Goal: Obtain resource: Download file/media

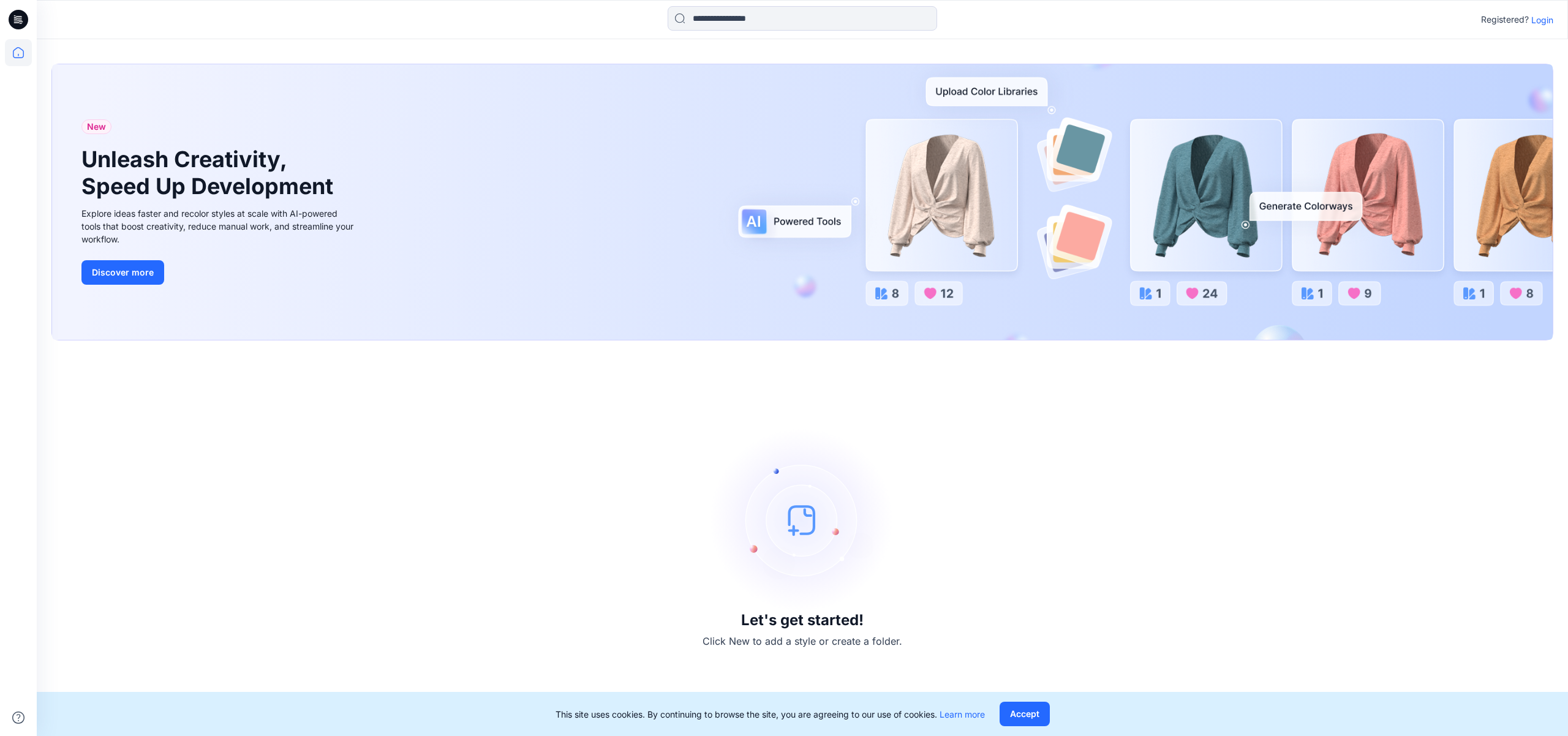
click at [1552, 17] on p "Login" at bounding box center [1542, 20] width 22 height 13
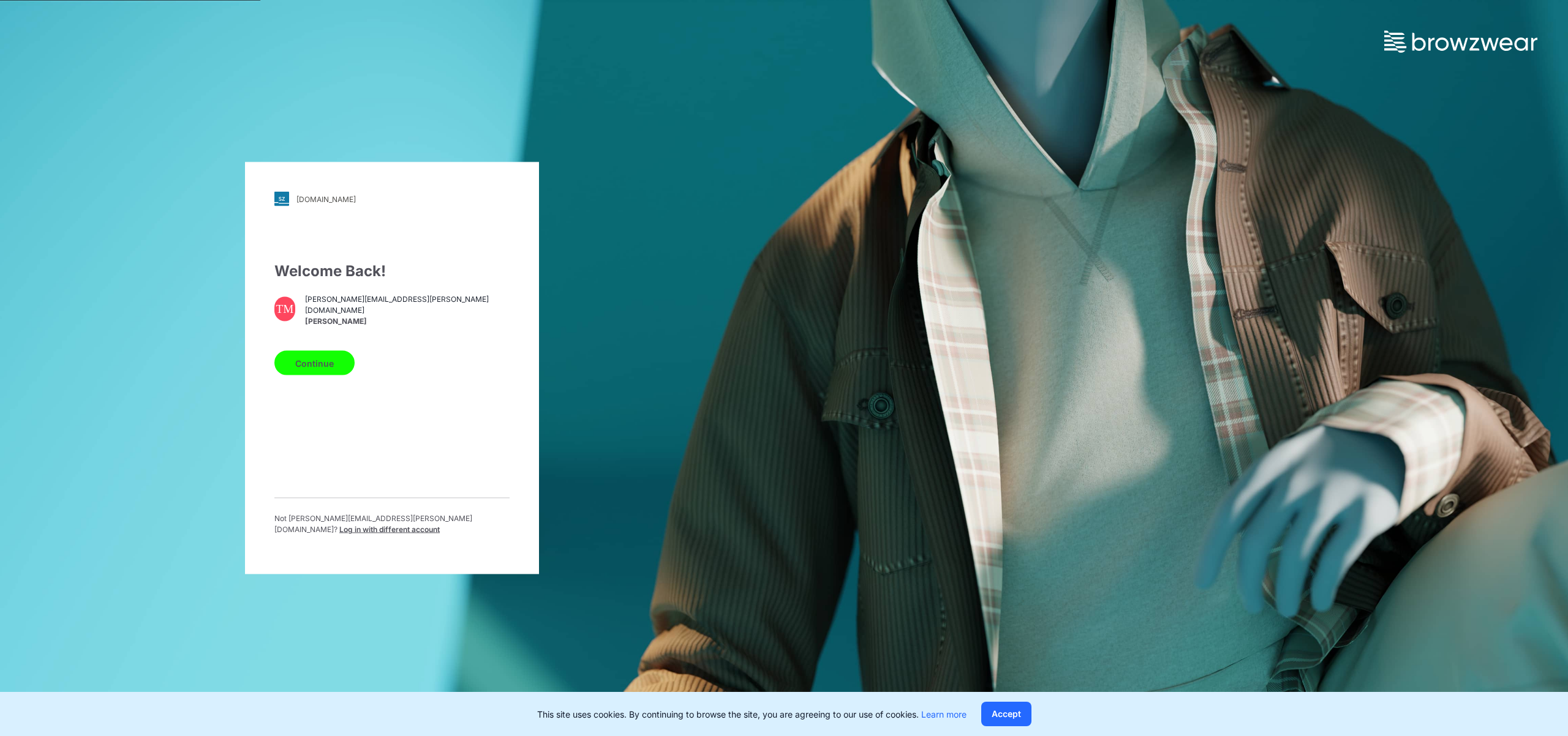
click at [322, 369] on button "Continue" at bounding box center [314, 363] width 80 height 24
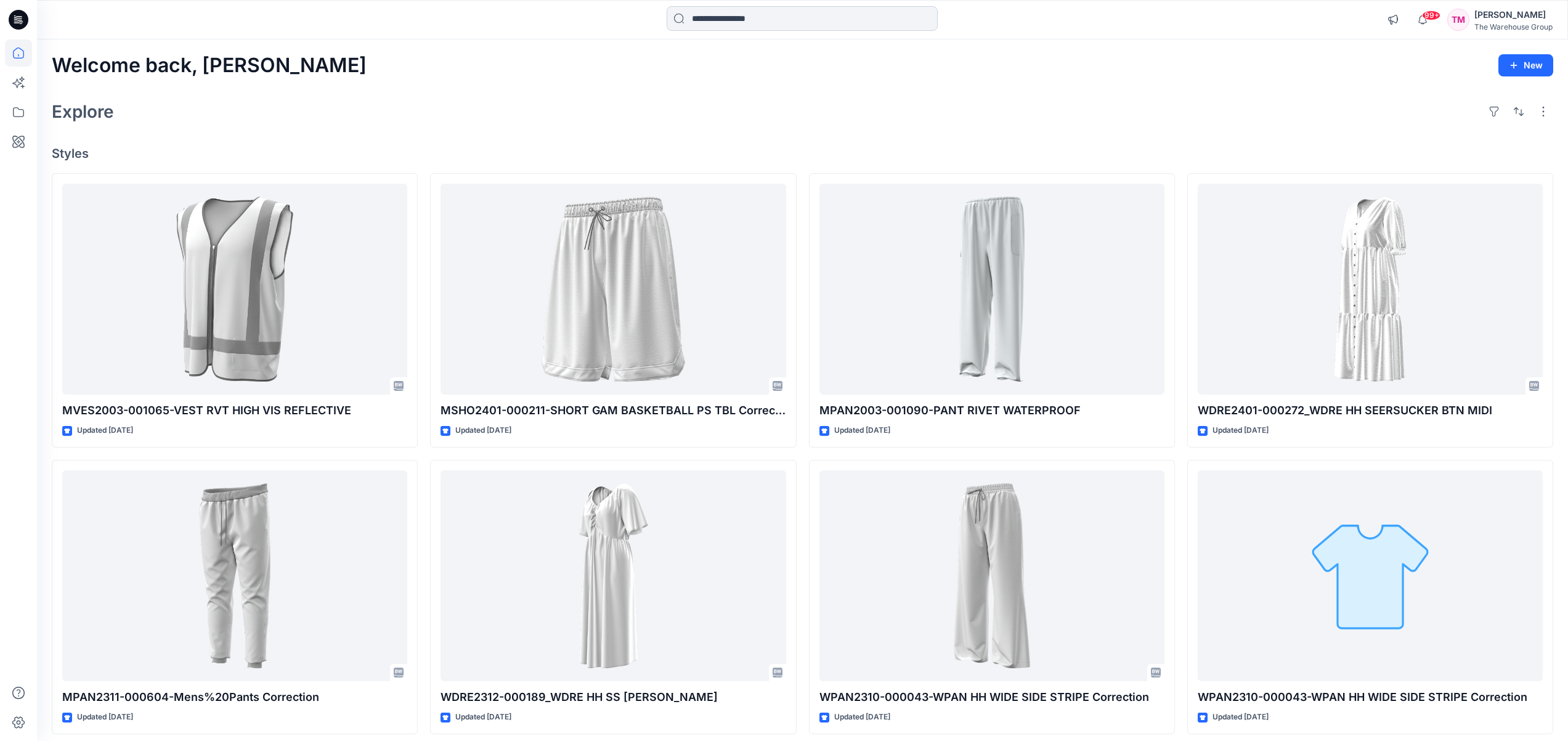
click at [706, 21] on input at bounding box center [802, 19] width 271 height 25
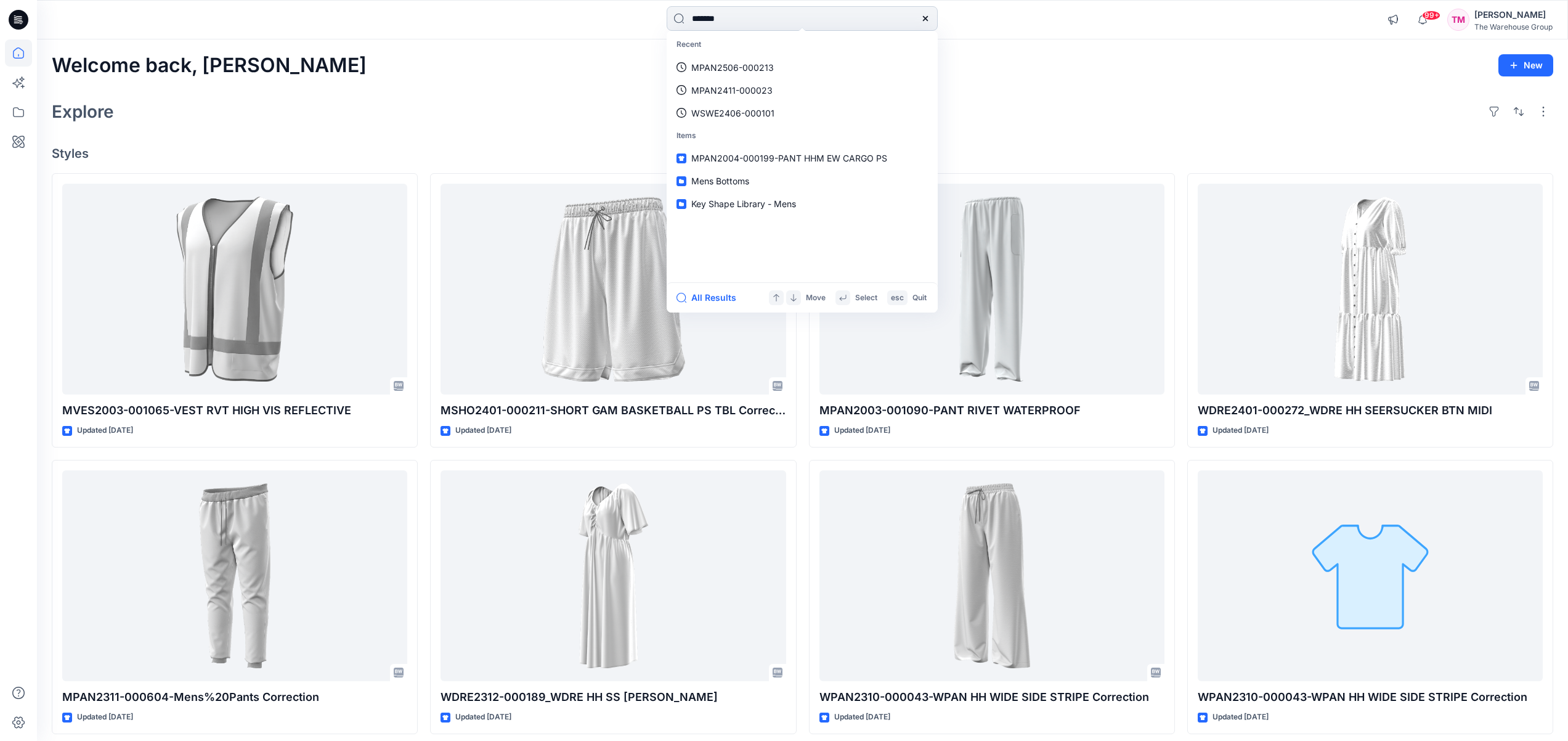
type input "********"
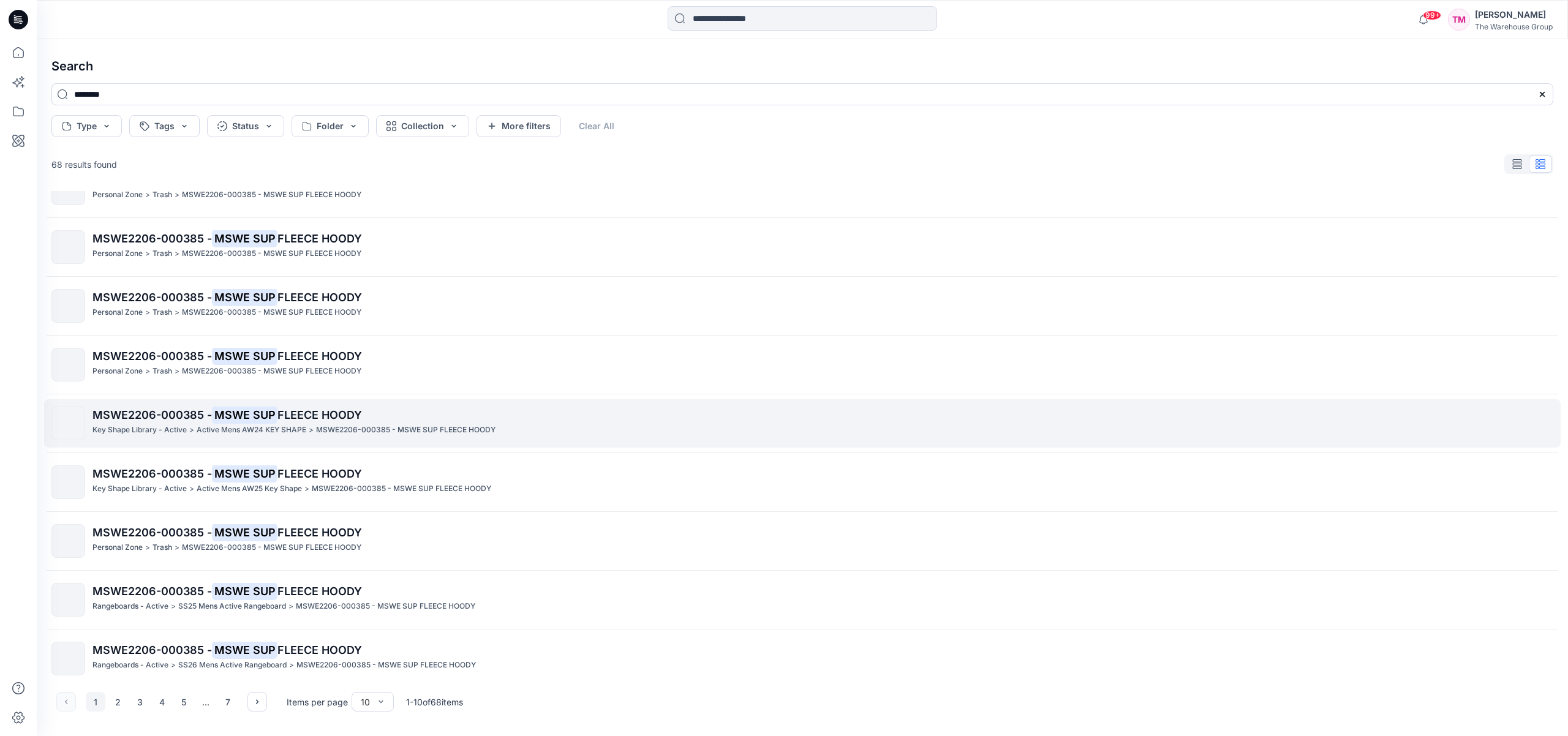
scroll to position [101, 0]
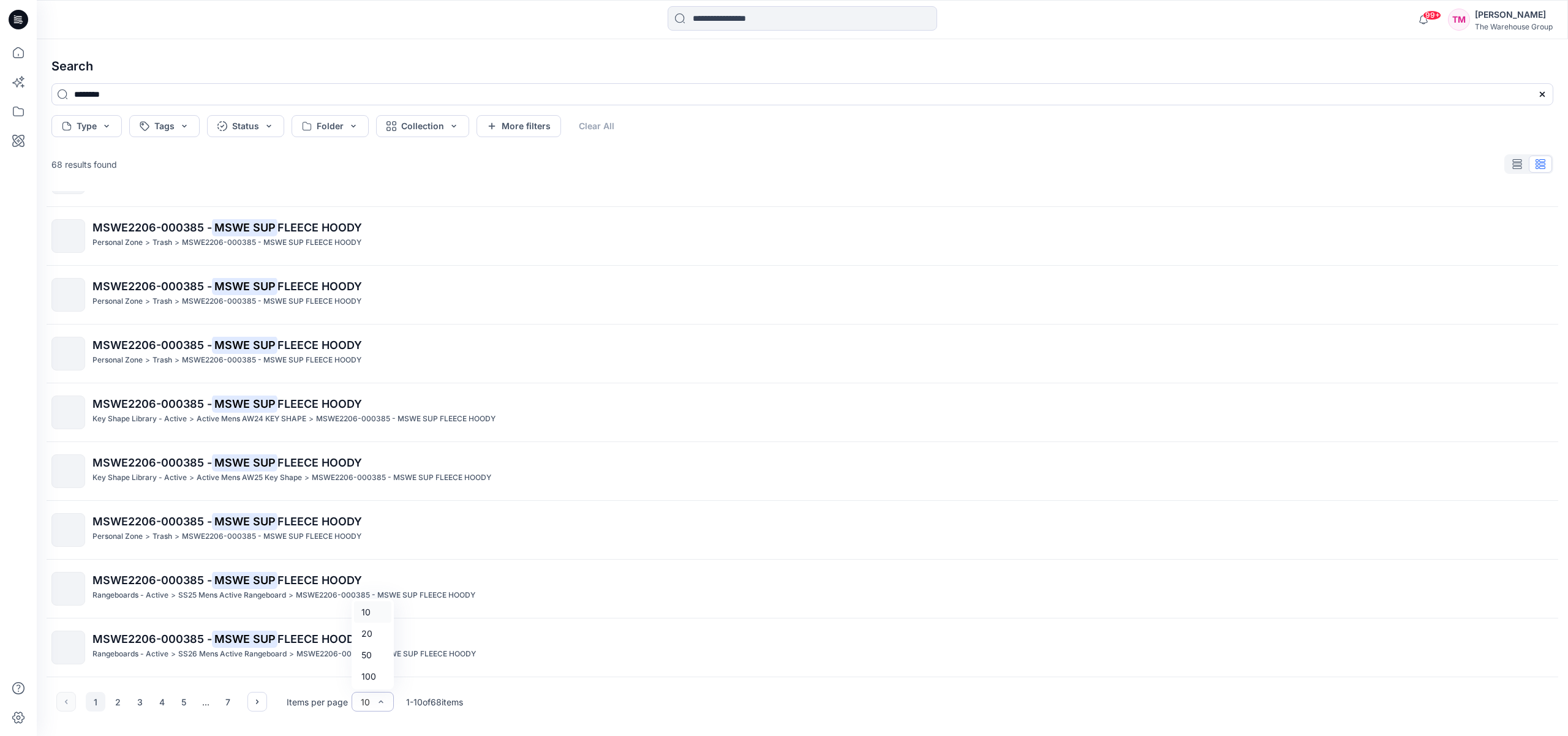
click at [367, 706] on div "10" at bounding box center [365, 702] width 9 height 13
click at [374, 681] on div "100" at bounding box center [372, 676] width 37 height 21
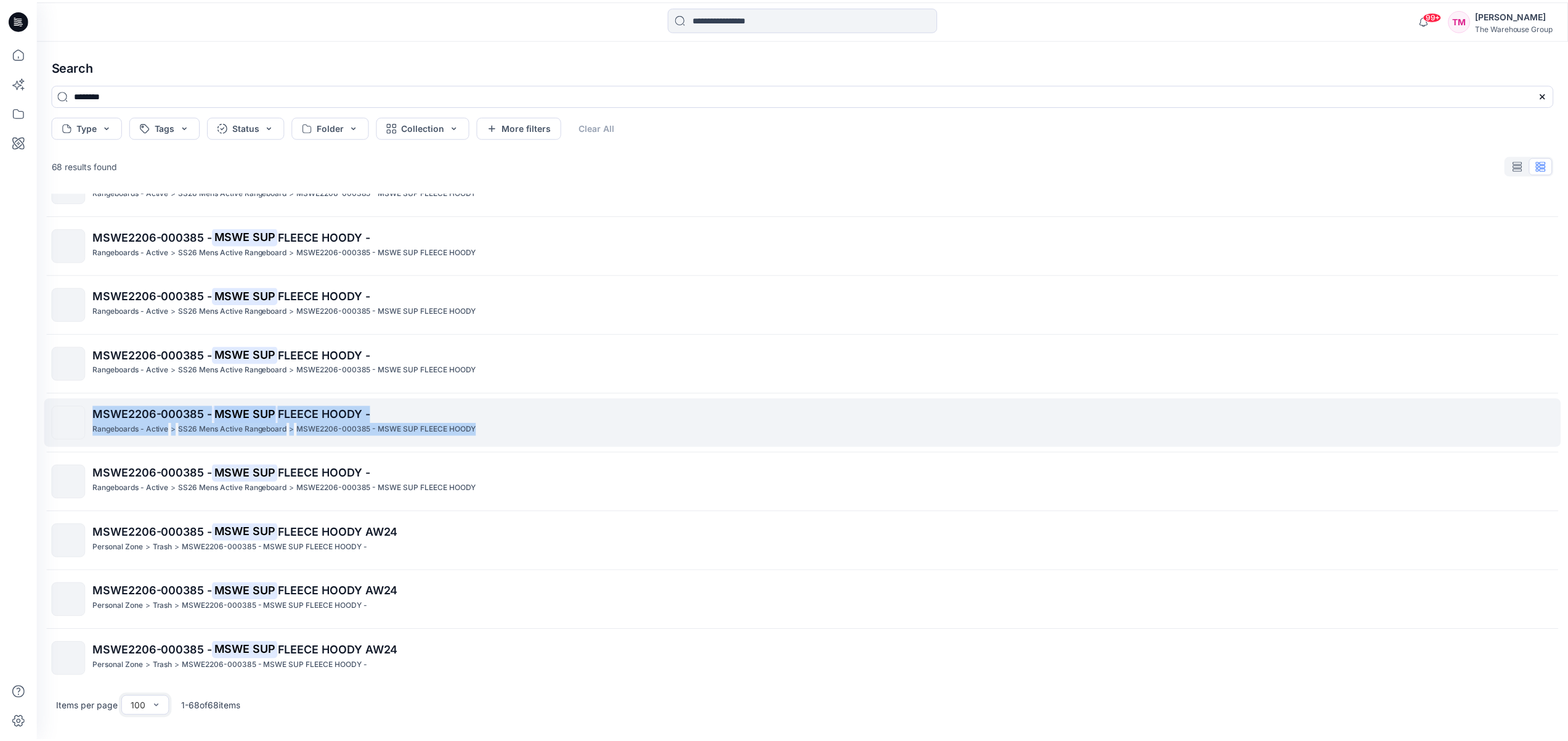
scroll to position [3534, 0]
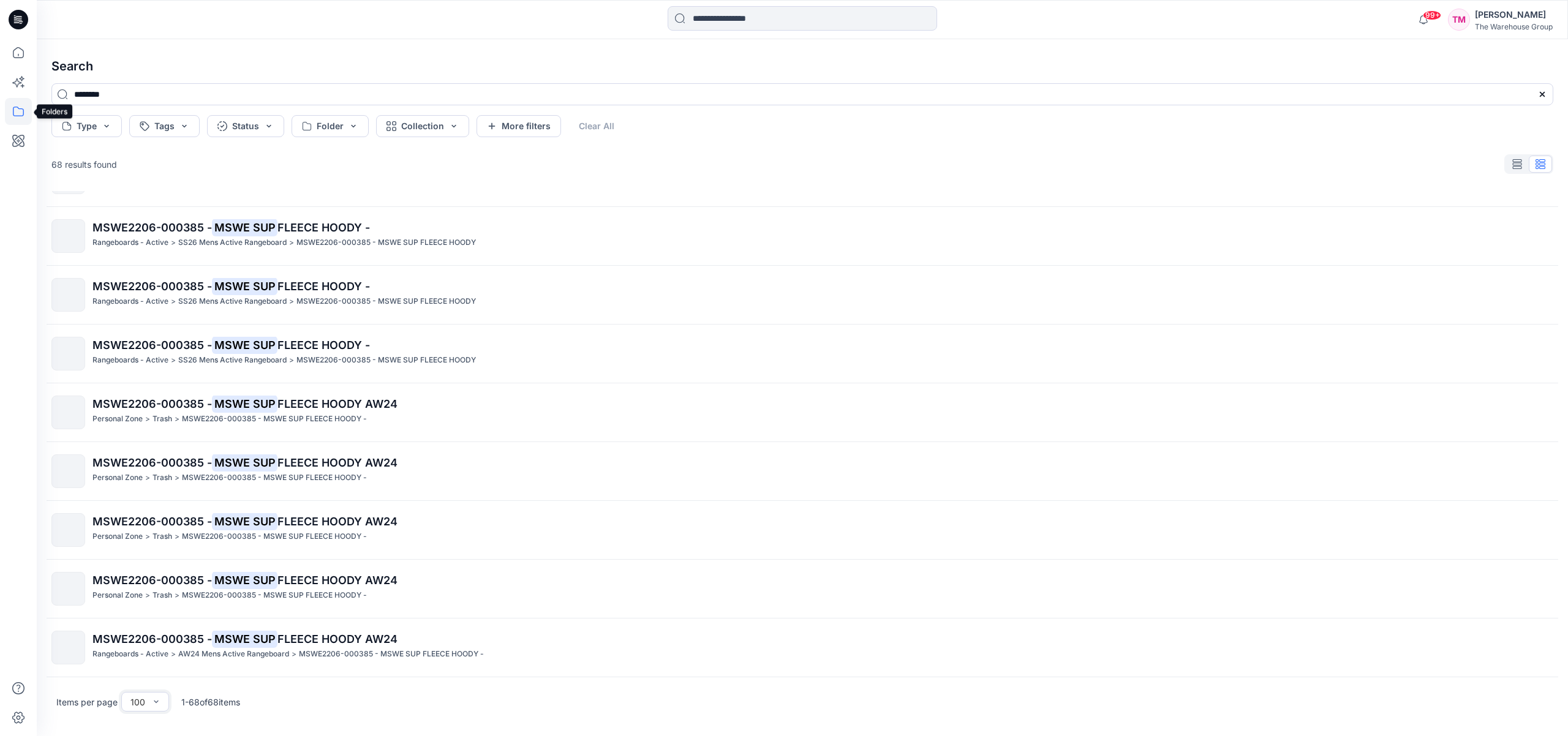
click at [20, 104] on icon at bounding box center [19, 112] width 27 height 27
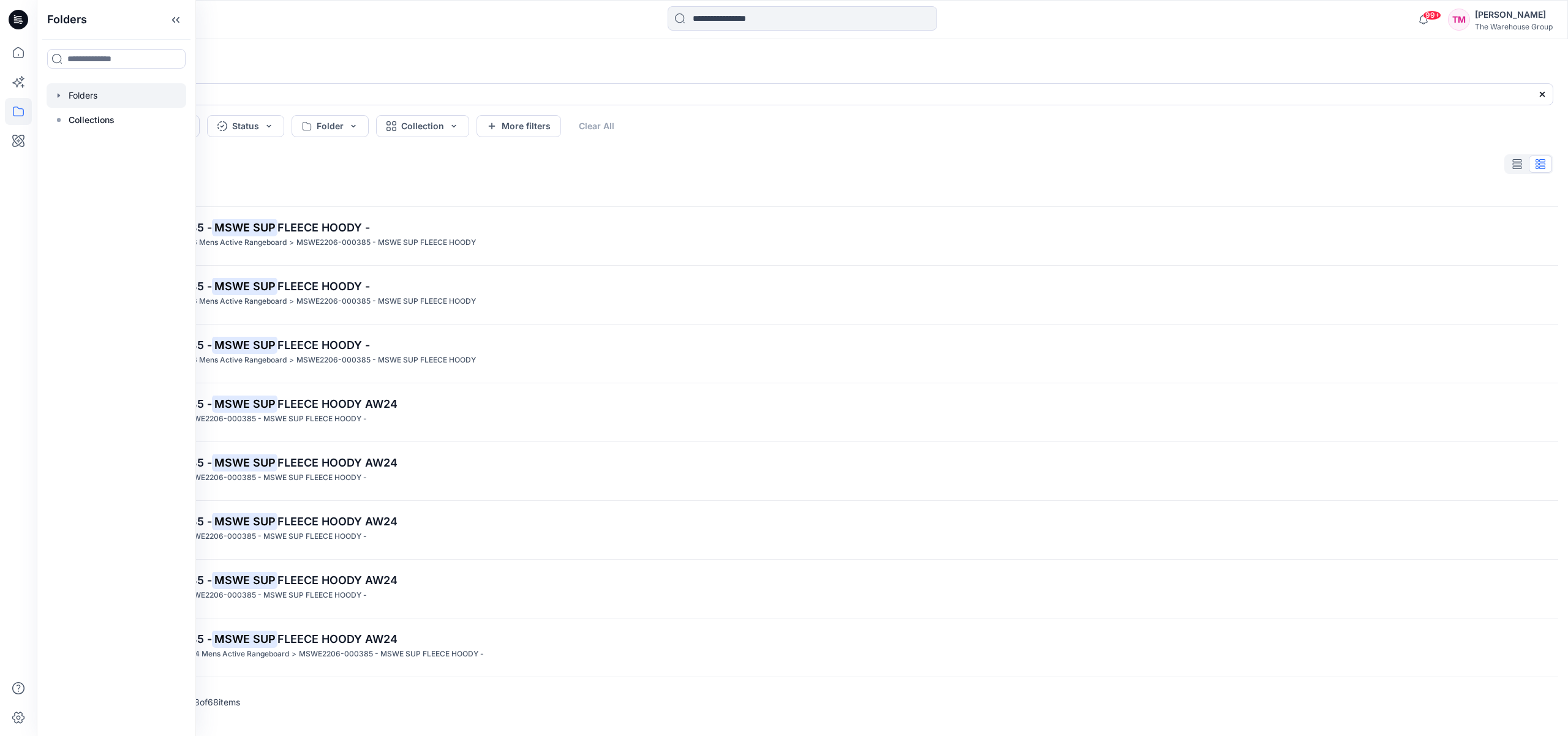
click at [69, 95] on div at bounding box center [117, 96] width 140 height 24
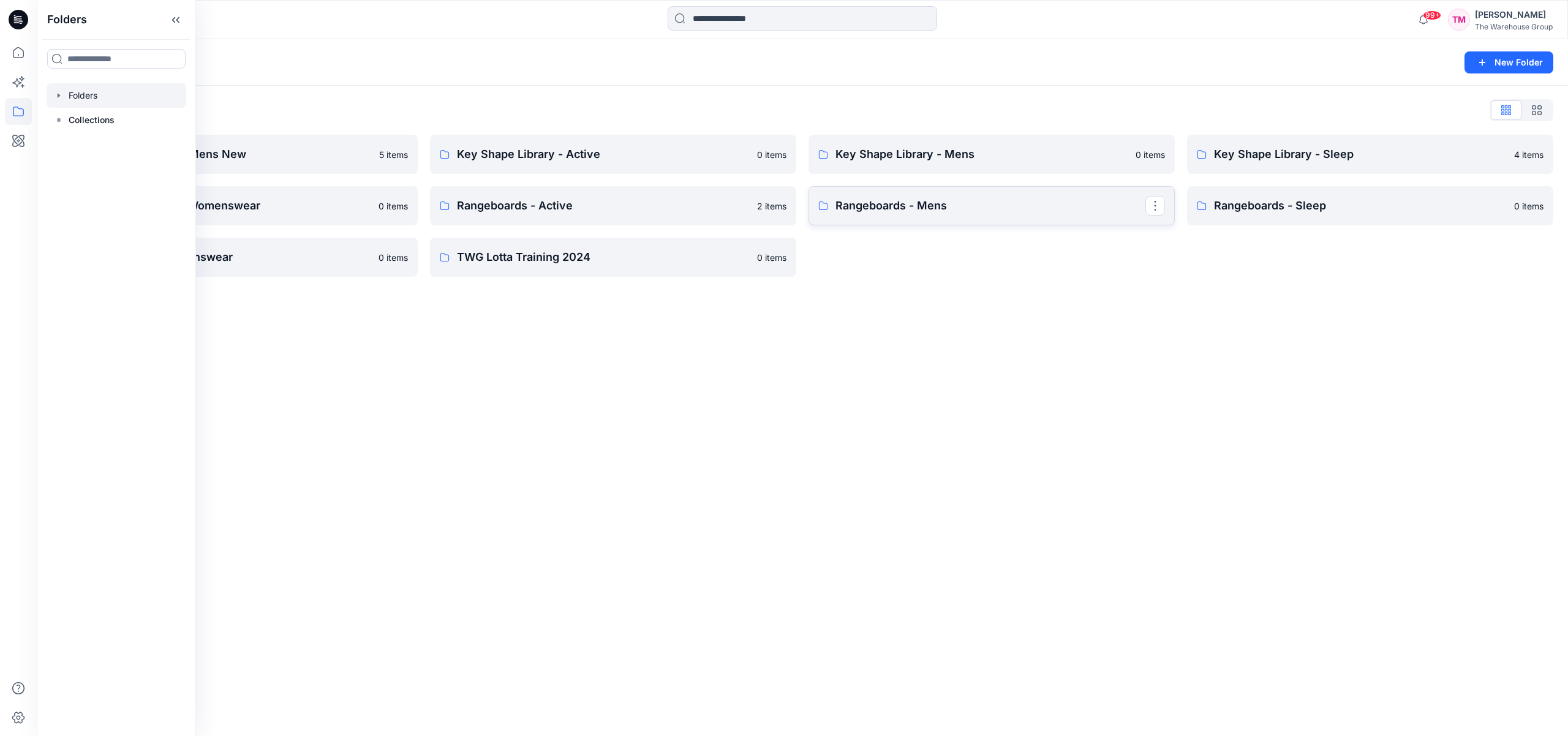
click at [990, 206] on p "Rangeboards - Mens" at bounding box center [990, 205] width 310 height 17
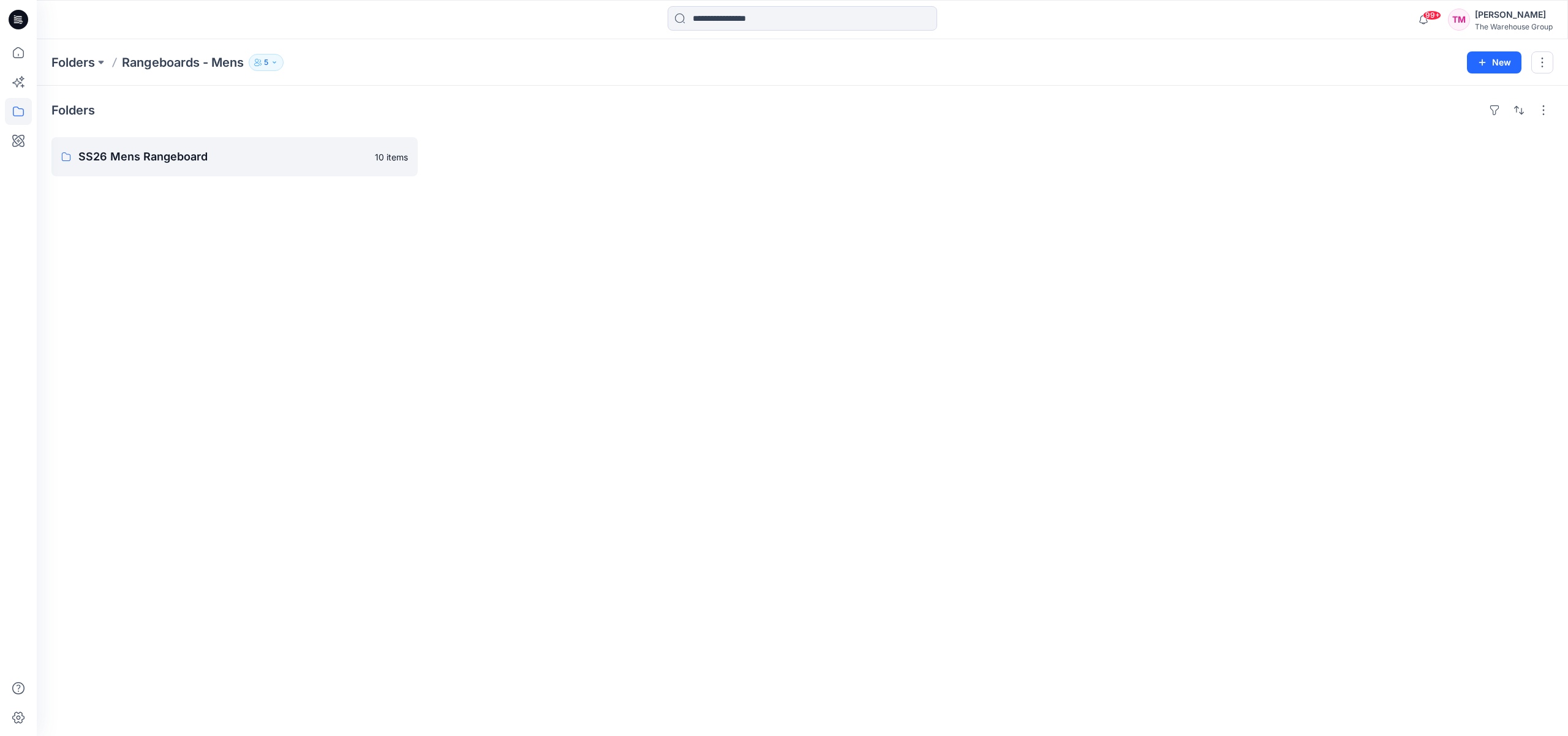
click at [168, 66] on p "Rangeboards - Mens" at bounding box center [183, 62] width 122 height 17
click at [90, 60] on p "Folders" at bounding box center [73, 62] width 44 height 17
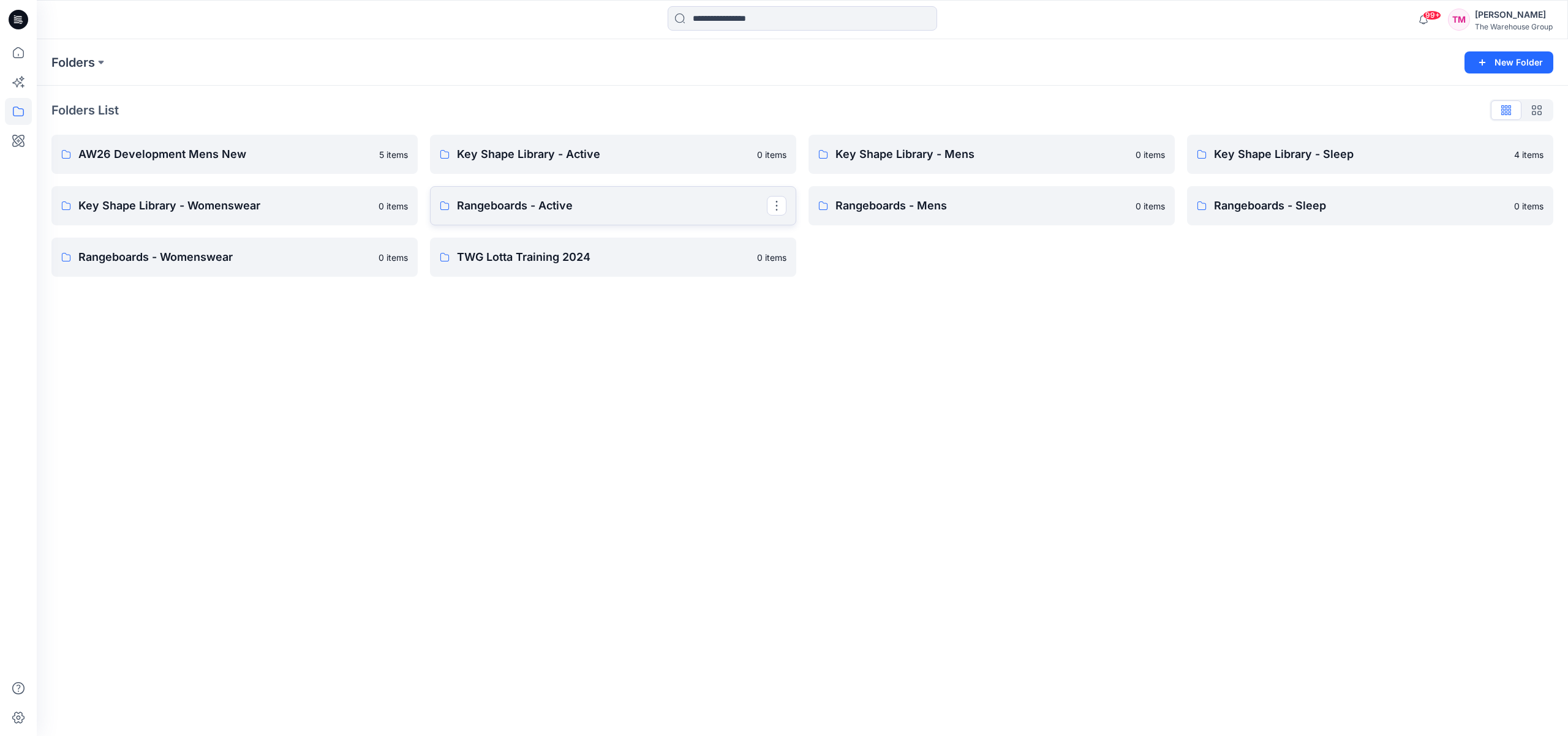
click at [490, 208] on p "Rangeboards - Active" at bounding box center [612, 205] width 310 height 17
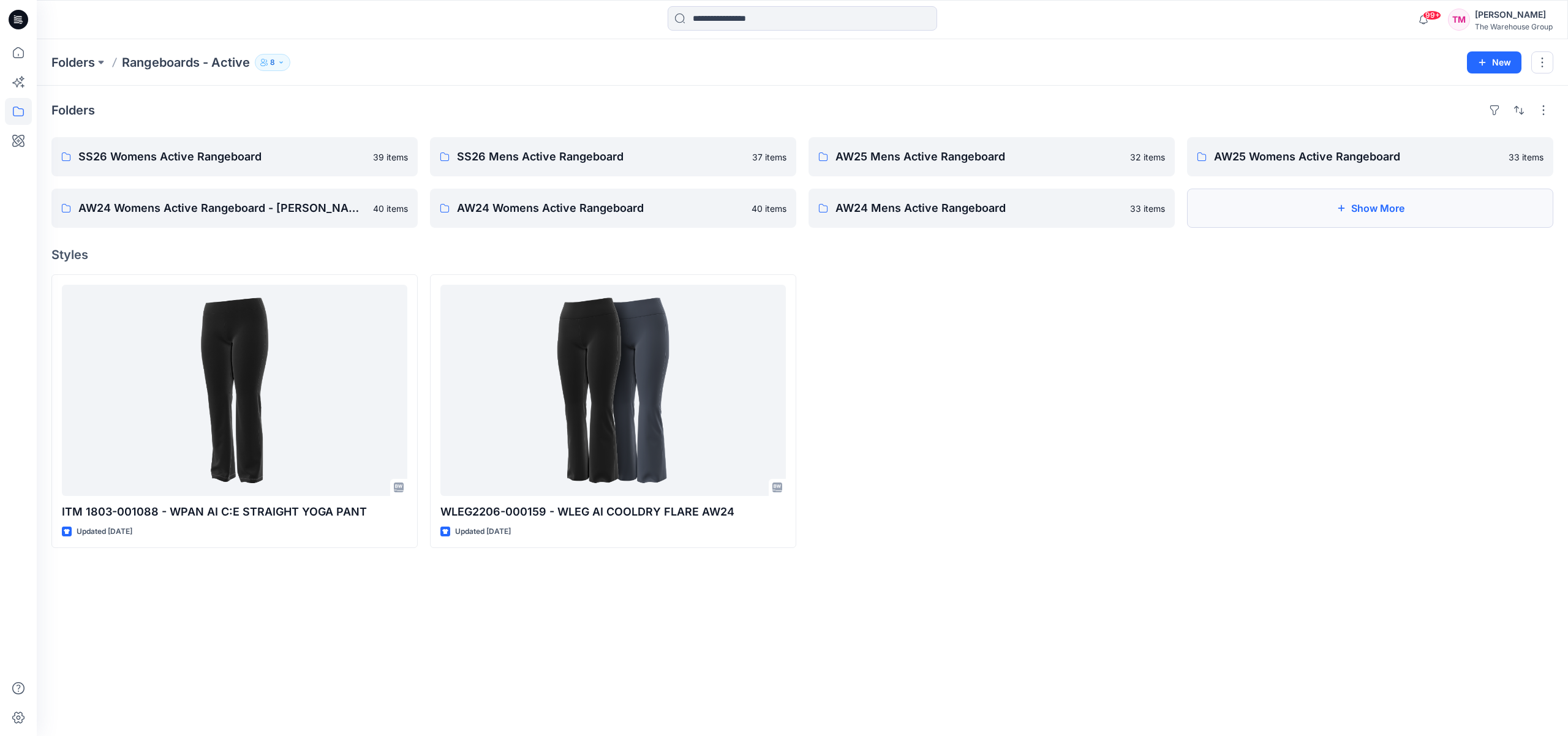
click at [1244, 219] on button "Show More" at bounding box center [1370, 208] width 366 height 39
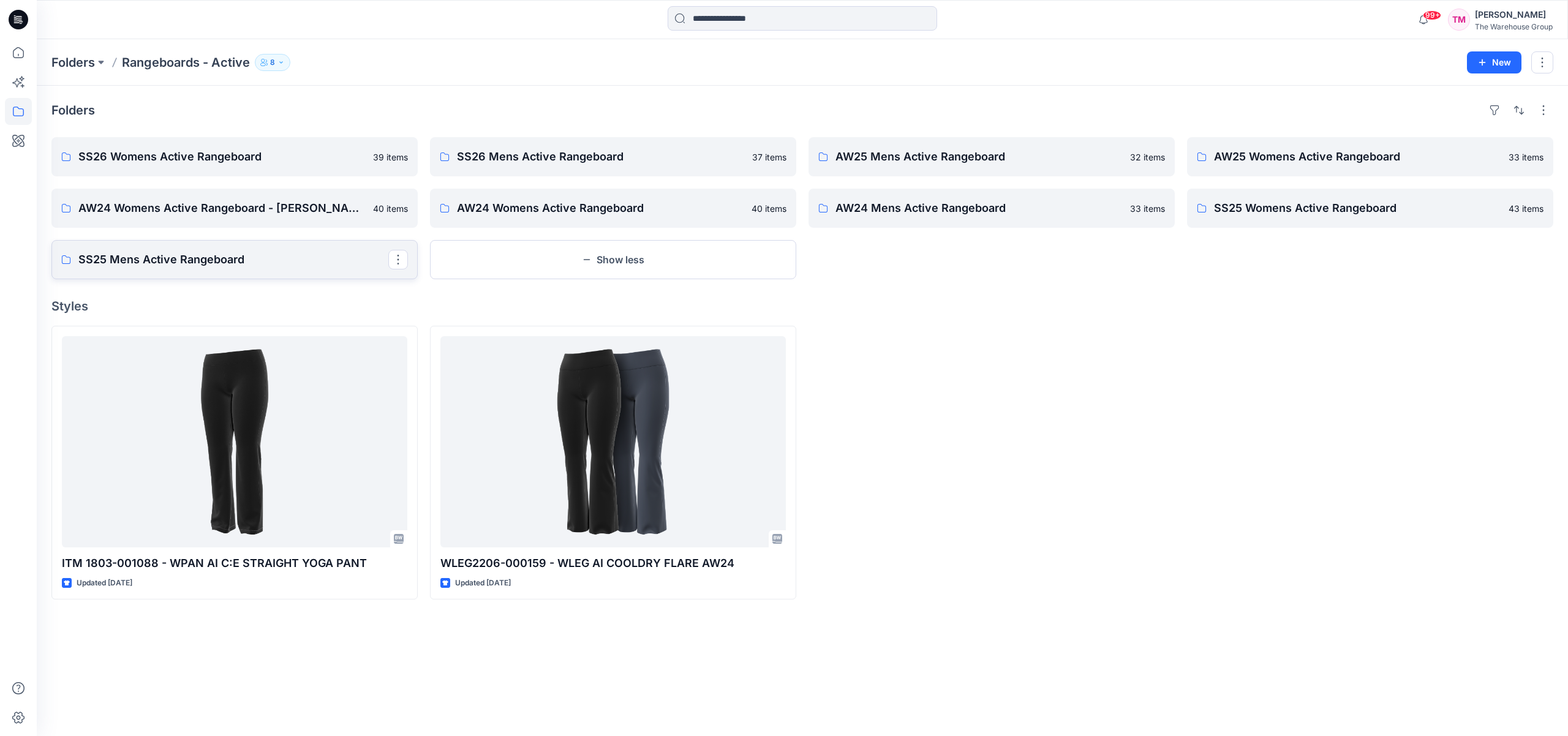
click at [225, 269] on link "SS25 Mens Active Rangeboard" at bounding box center [234, 259] width 366 height 39
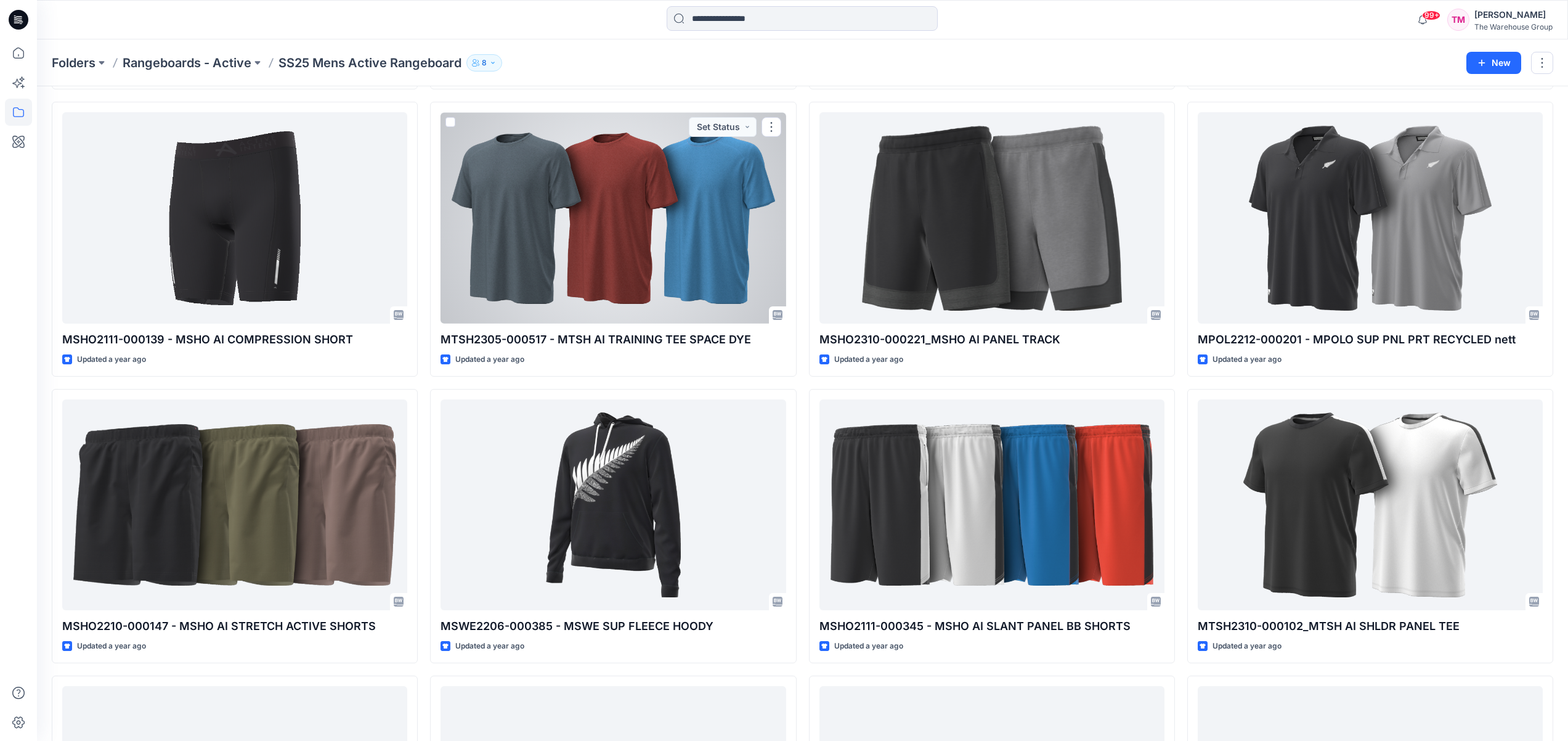
scroll to position [1981, 0]
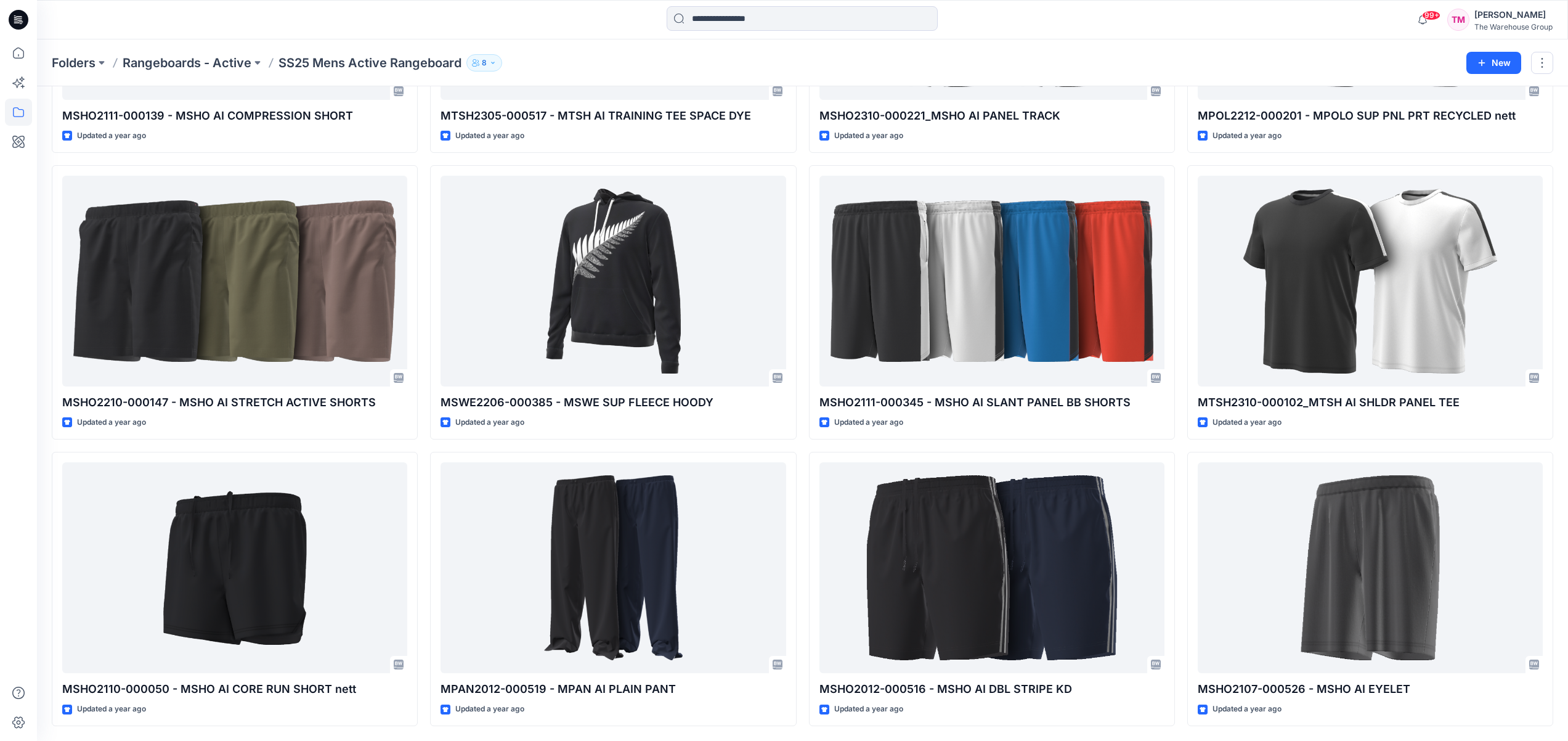
click at [238, 68] on p "Rangeboards - Active" at bounding box center [187, 63] width 129 height 17
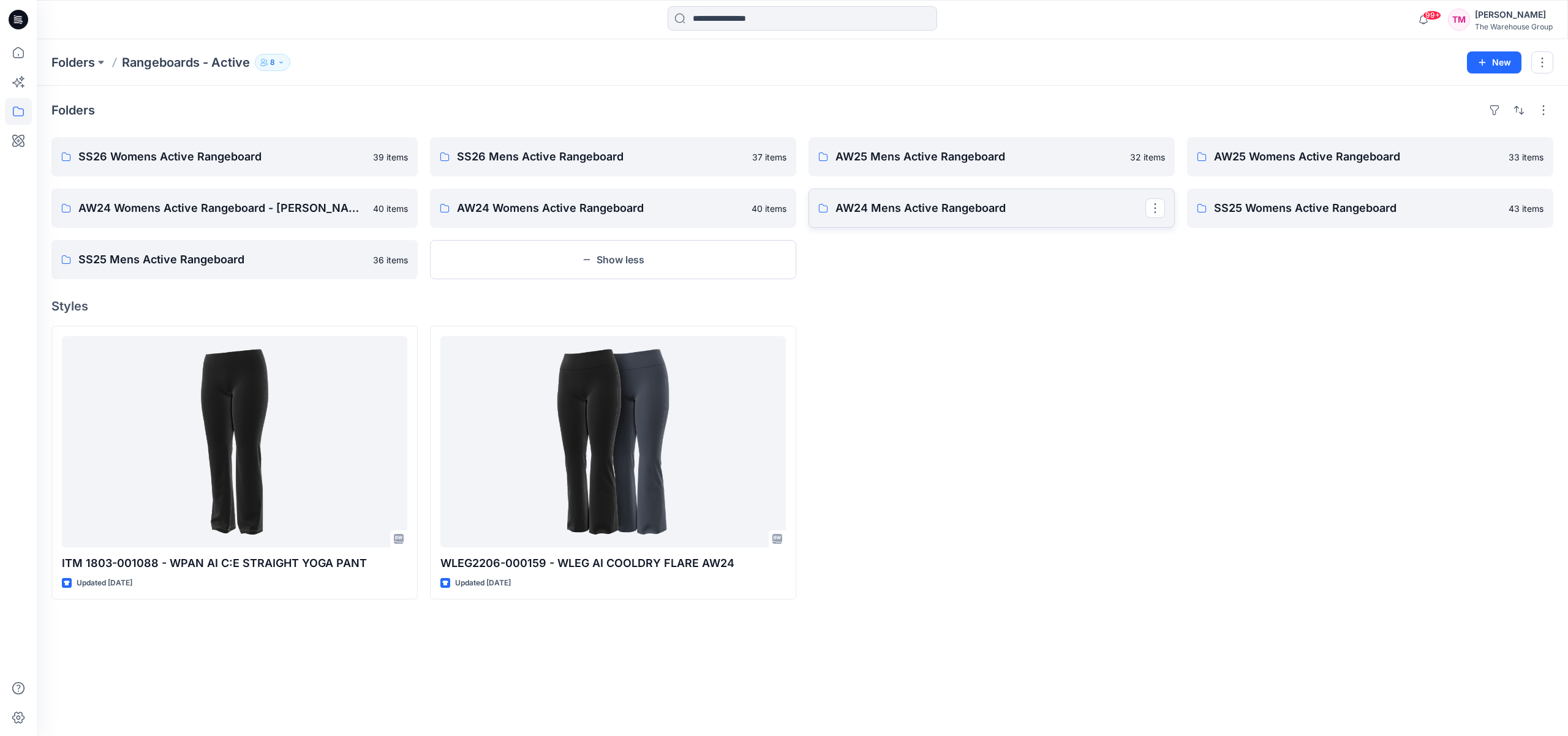
click at [929, 216] on p "AW24 Mens Active Rangeboard" at bounding box center [990, 208] width 310 height 17
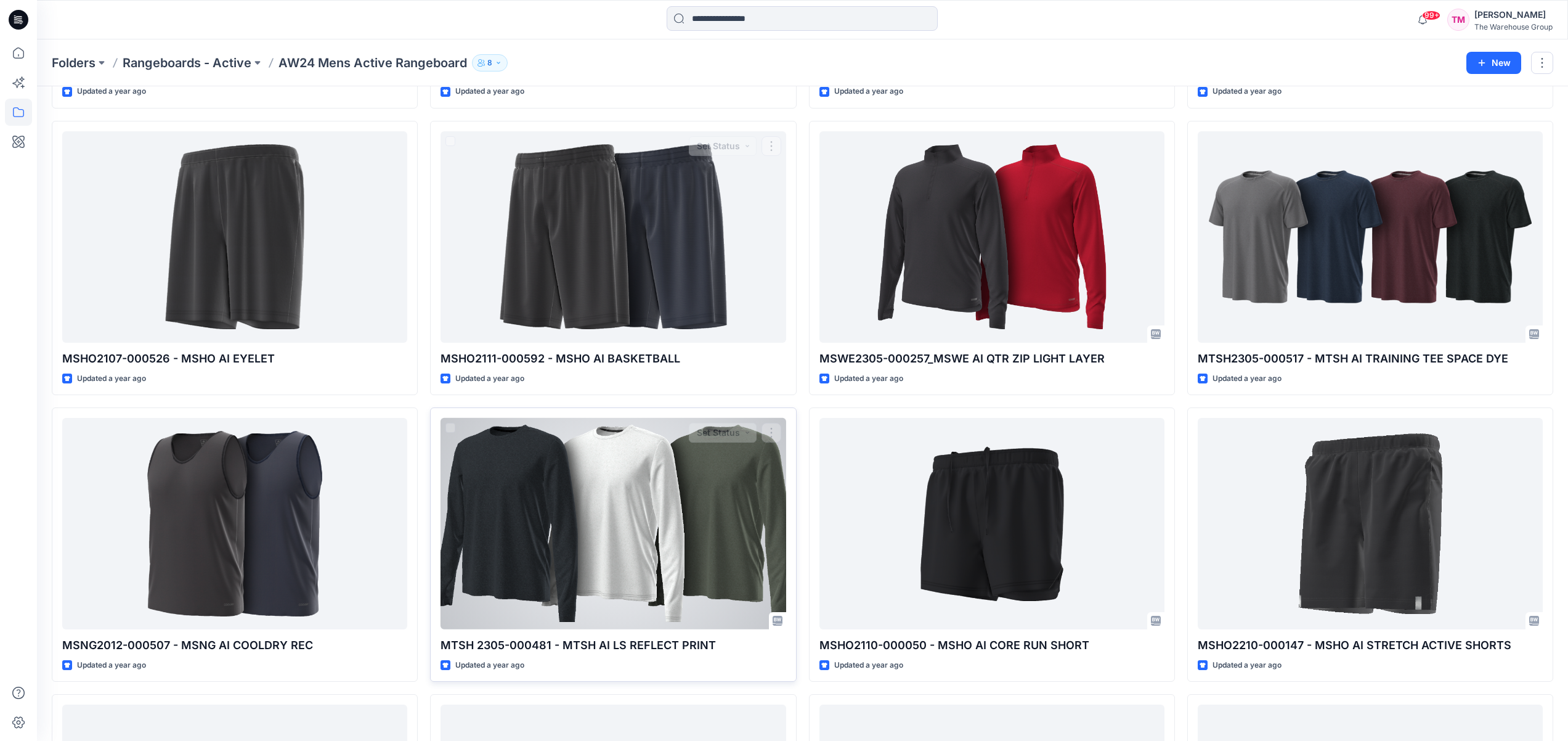
scroll to position [1751, 0]
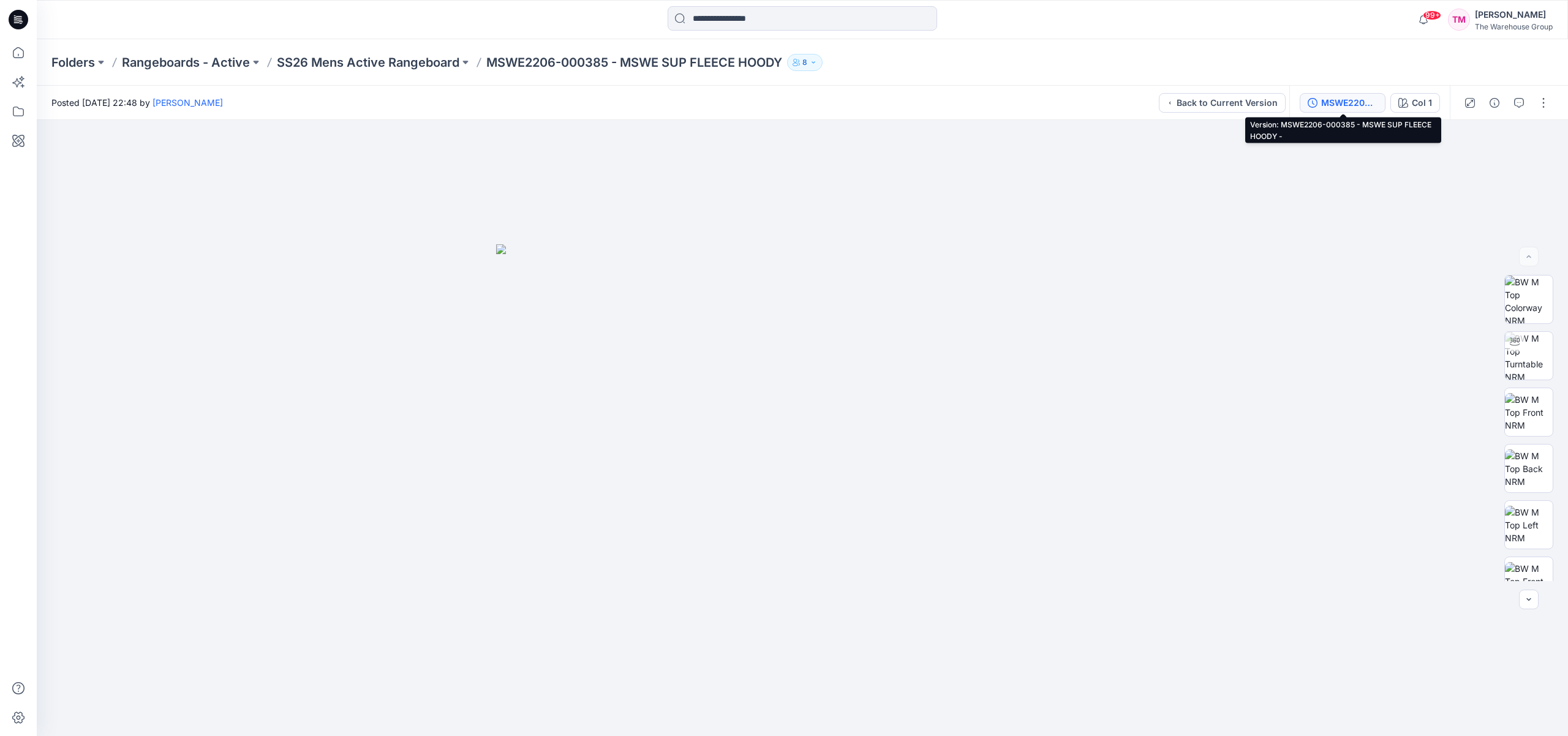
click at [1323, 102] on div "MSWE2206-000385 - MSWE SUP FLEECE HOODY -" at bounding box center [1349, 103] width 56 height 13
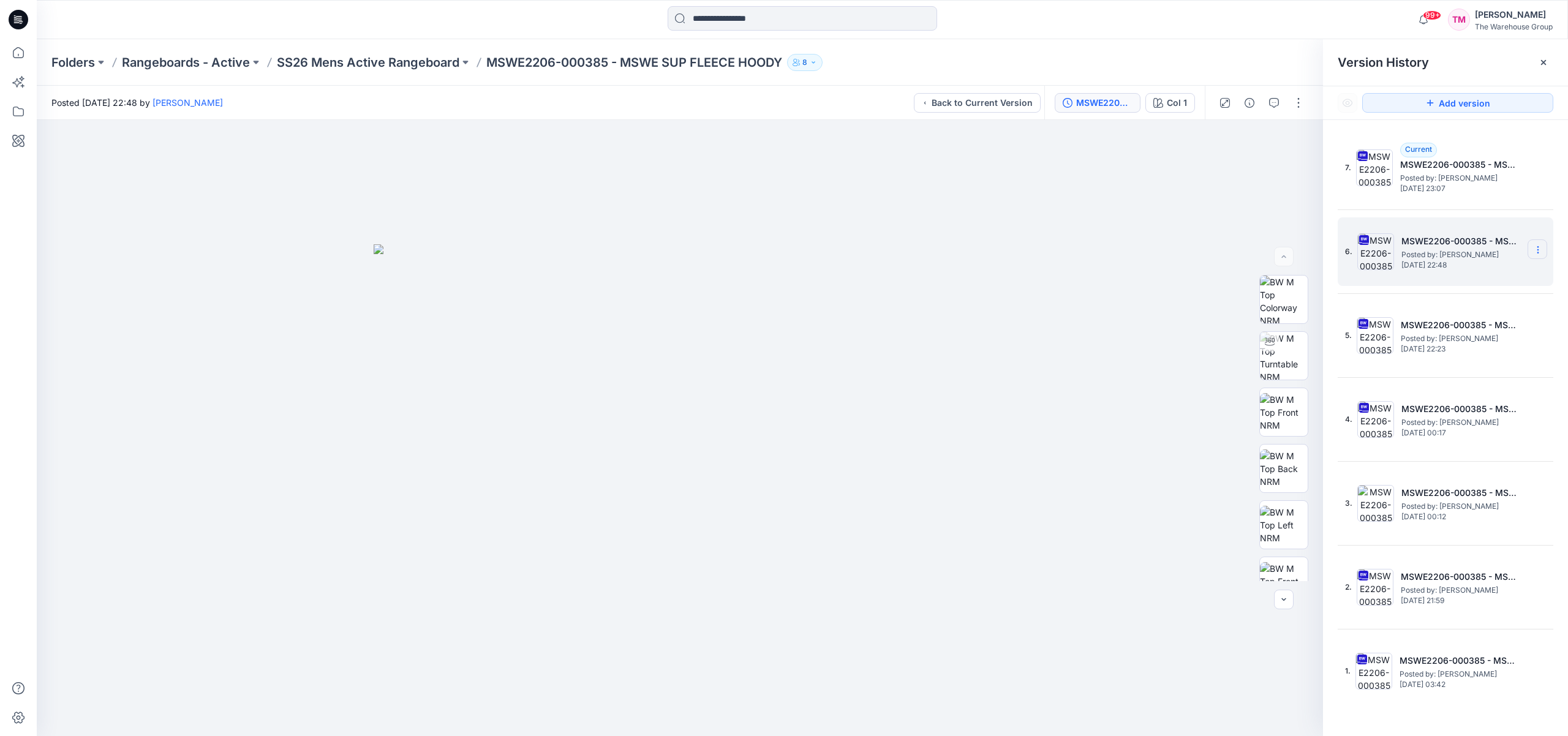
click at [1533, 251] on icon at bounding box center [1537, 250] width 10 height 10
click at [1452, 279] on span "Download Source BW File" at bounding box center [1476, 273] width 103 height 15
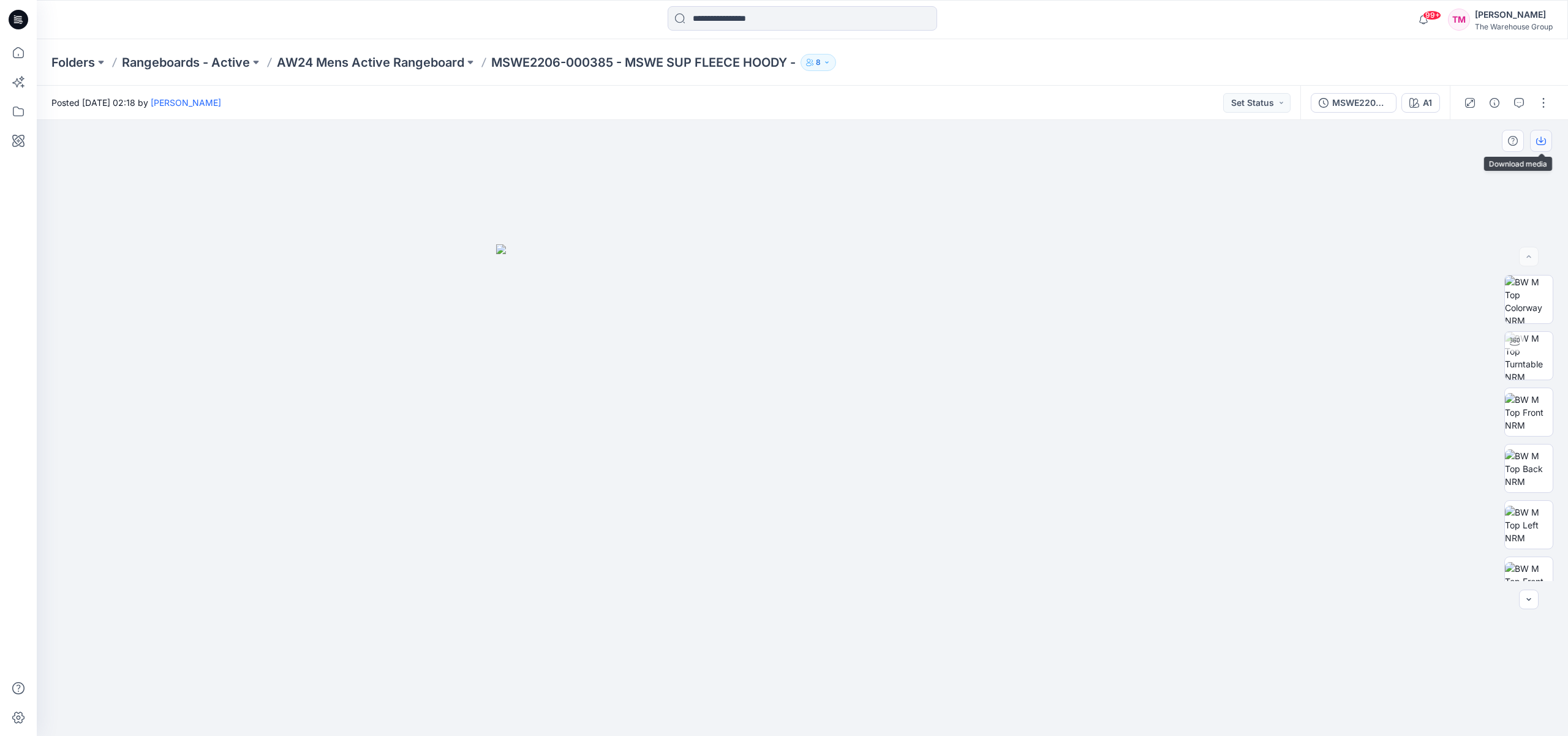
click at [1530, 141] on button "button" at bounding box center [1540, 141] width 22 height 22
click at [1361, 101] on div "MSWE2206-000385 - MSWE SUP FLEECE HOODY -" at bounding box center [1360, 103] width 56 height 13
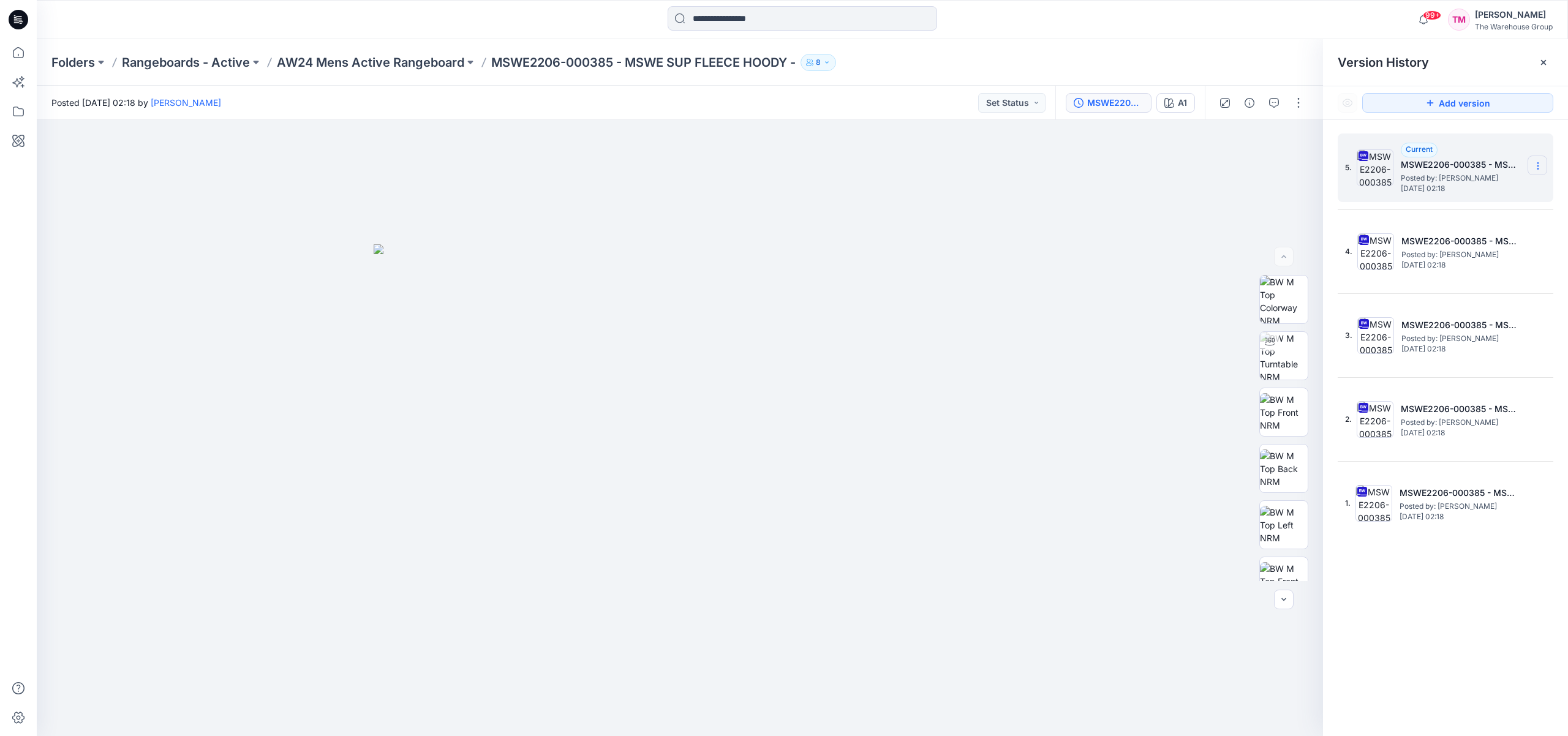
click at [1536, 167] on icon at bounding box center [1537, 166] width 10 height 10
click at [1471, 195] on span "Download Source BW File" at bounding box center [1476, 189] width 103 height 15
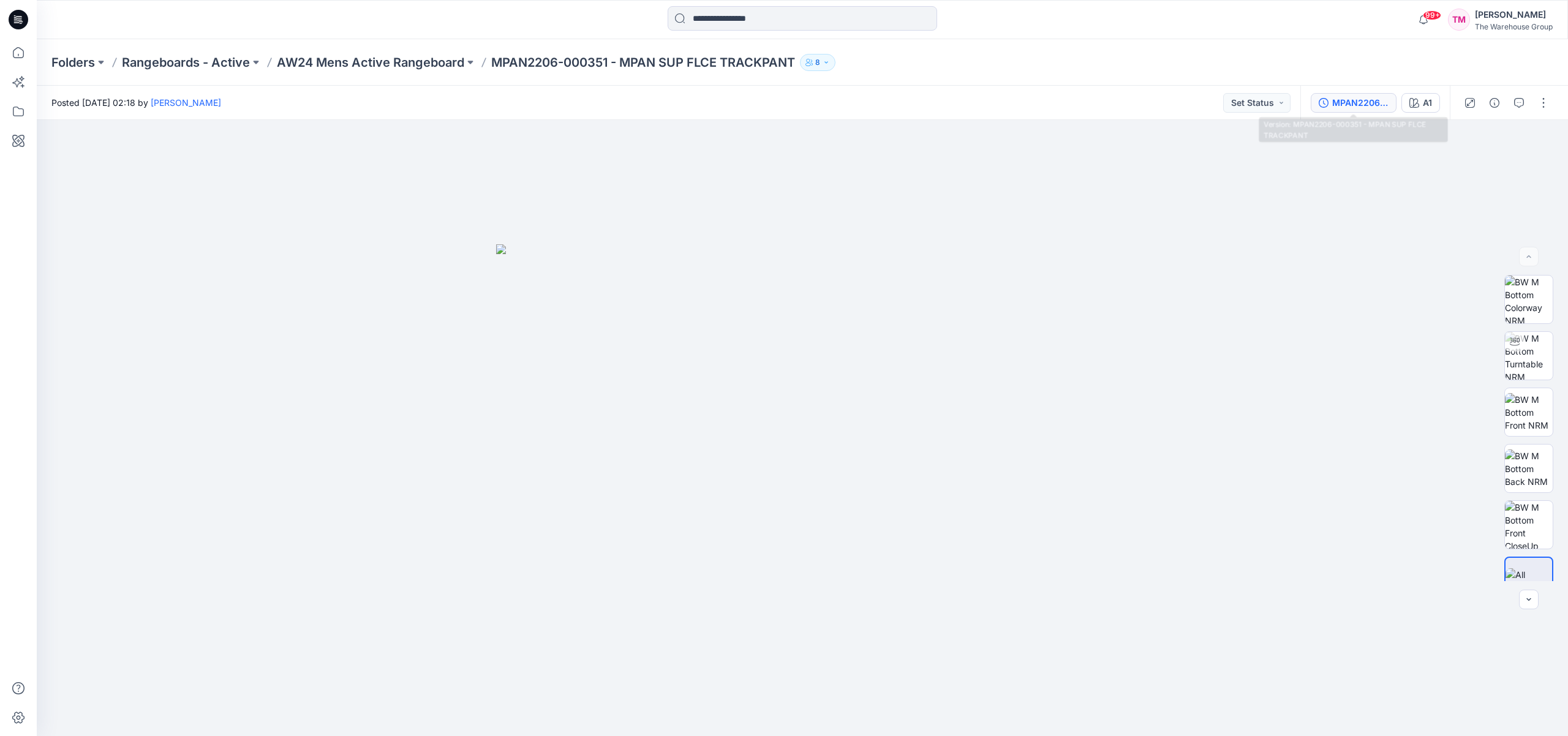
click at [1359, 106] on div "MPAN2206-000351 - MPAN SUP FLCE TRACKPANT" at bounding box center [1360, 103] width 56 height 13
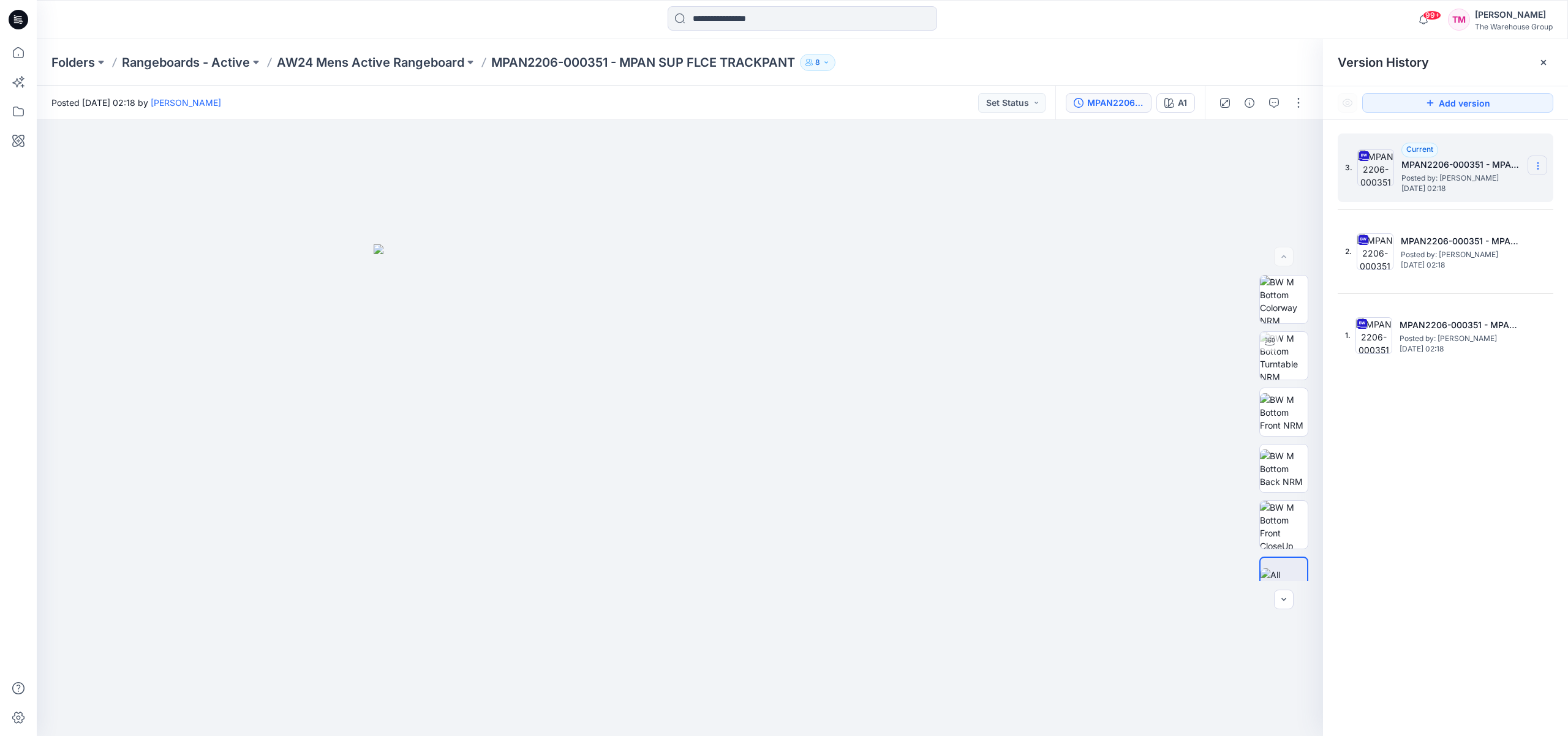
click at [1533, 168] on icon at bounding box center [1537, 166] width 10 height 10
click at [1461, 196] on span "Download Source BW File" at bounding box center [1476, 189] width 103 height 15
click at [1003, 274] on div at bounding box center [680, 428] width 1286 height 616
